Goal: Register for event/course

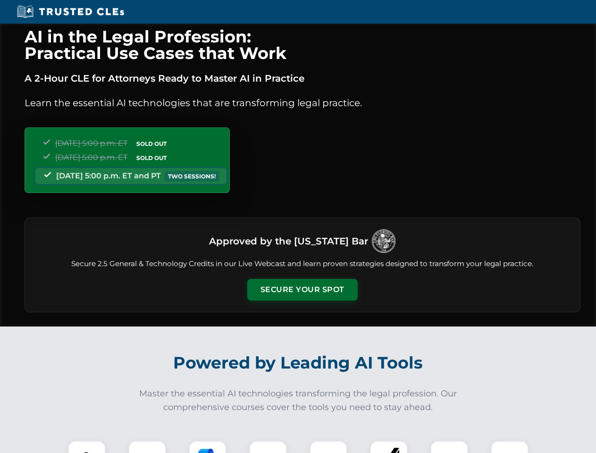
click at [302, 290] on button "Secure Your Spot" at bounding box center [302, 290] width 110 height 22
click at [87, 447] on img at bounding box center [86, 459] width 27 height 27
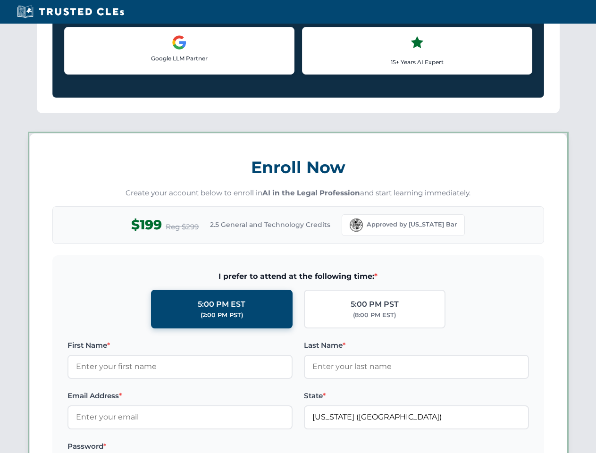
click at [208, 447] on label "Password *" at bounding box center [180, 446] width 225 height 11
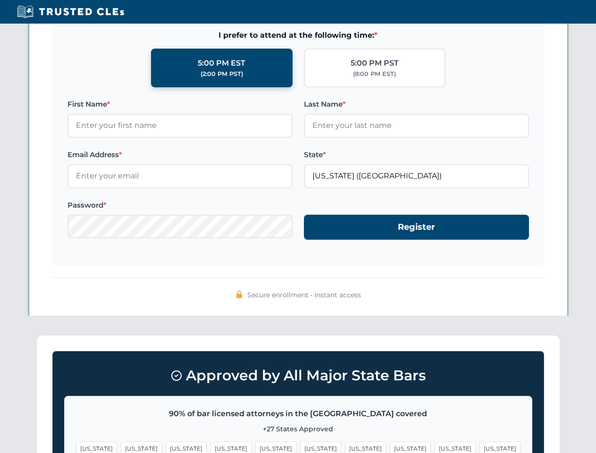
click at [435, 447] on span "[US_STATE]" at bounding box center [455, 449] width 41 height 14
